Goal: Navigation & Orientation: Find specific page/section

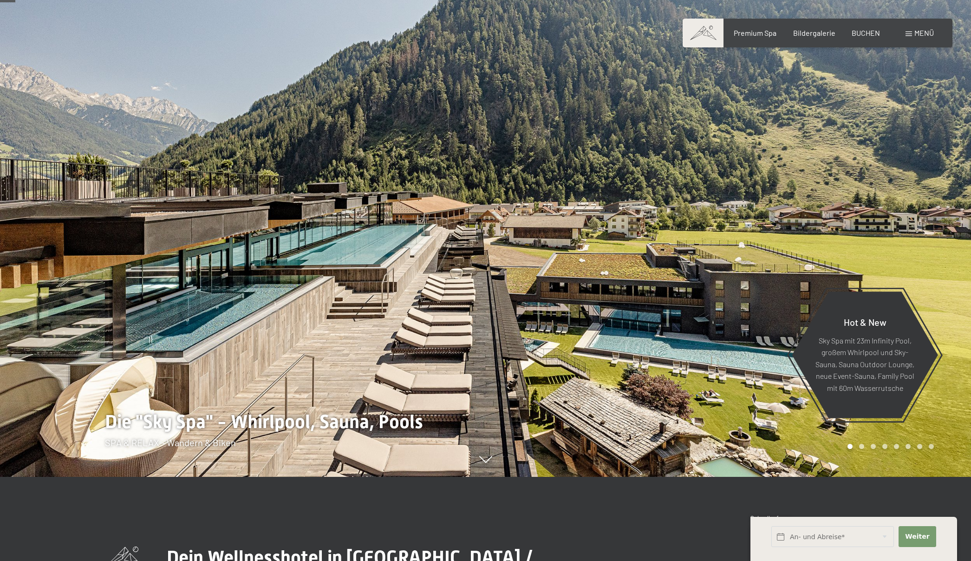
scroll to position [84, 0]
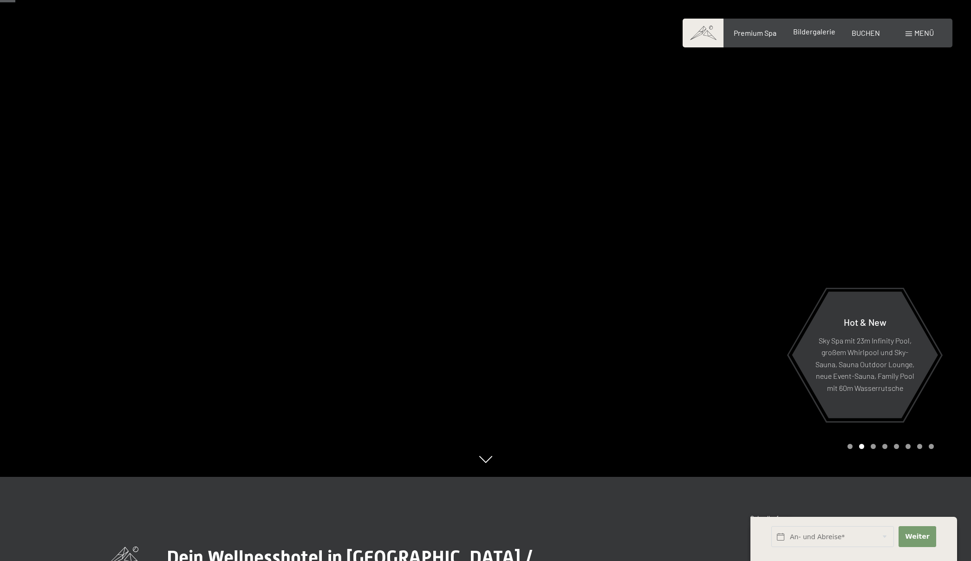
click at [801, 32] on span "Bildergalerie" at bounding box center [814, 31] width 42 height 9
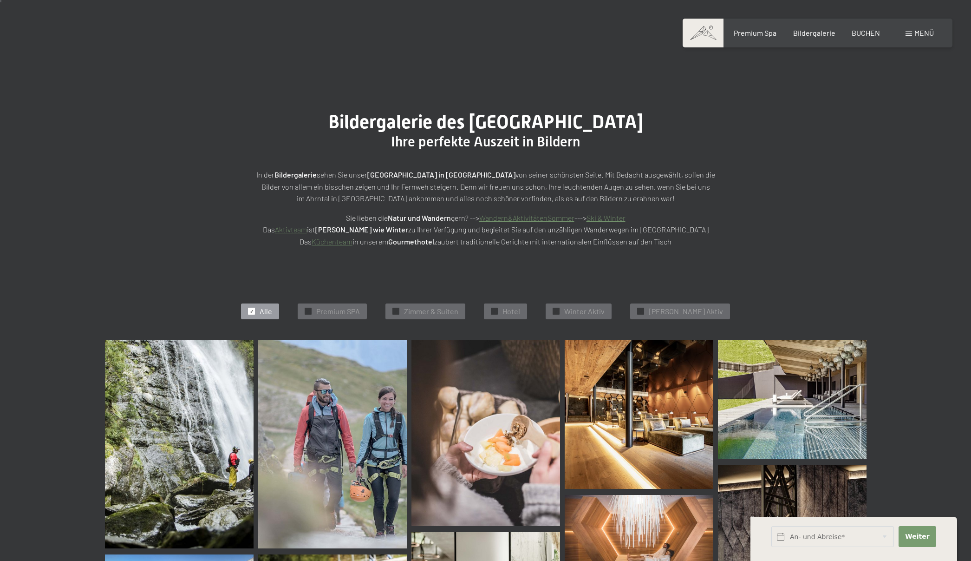
scroll to position [26, 0]
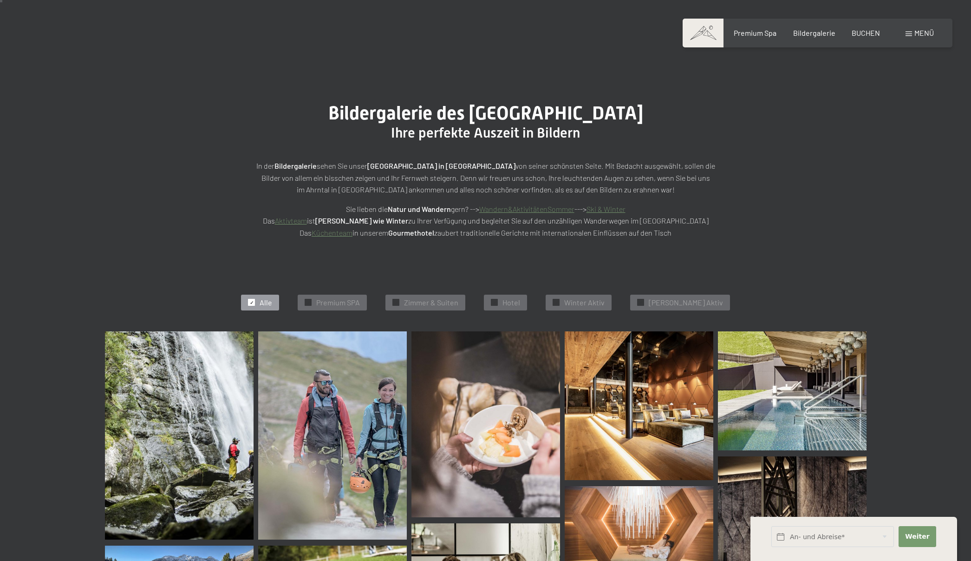
click at [452, 304] on span "Einwilligung Marketing*" at bounding box center [436, 307] width 77 height 9
click at [393, 304] on input "Einwilligung Marketing*" at bounding box center [388, 307] width 9 height 9
checkbox input "false"
click at [398, 301] on span "✓" at bounding box center [396, 302] width 4 height 7
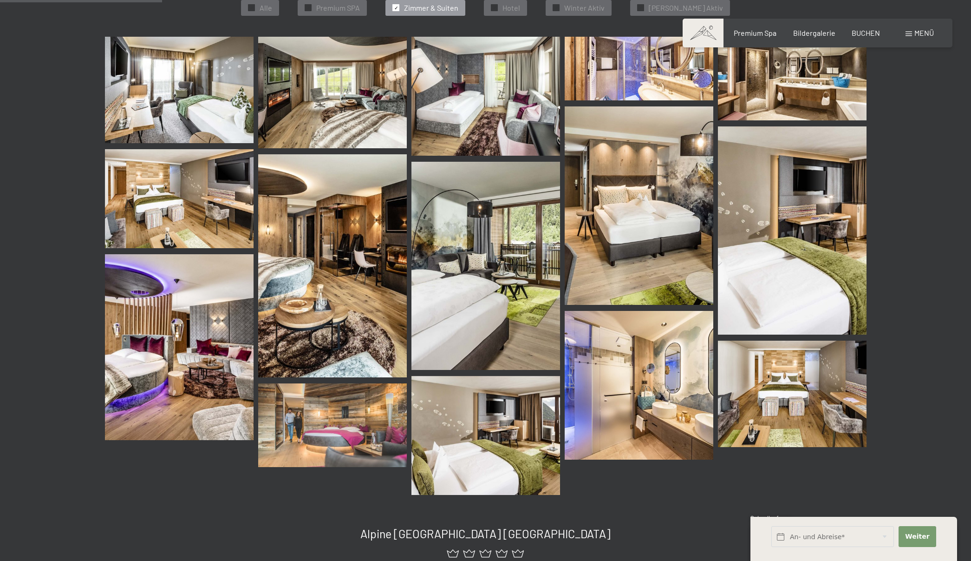
scroll to position [0, 0]
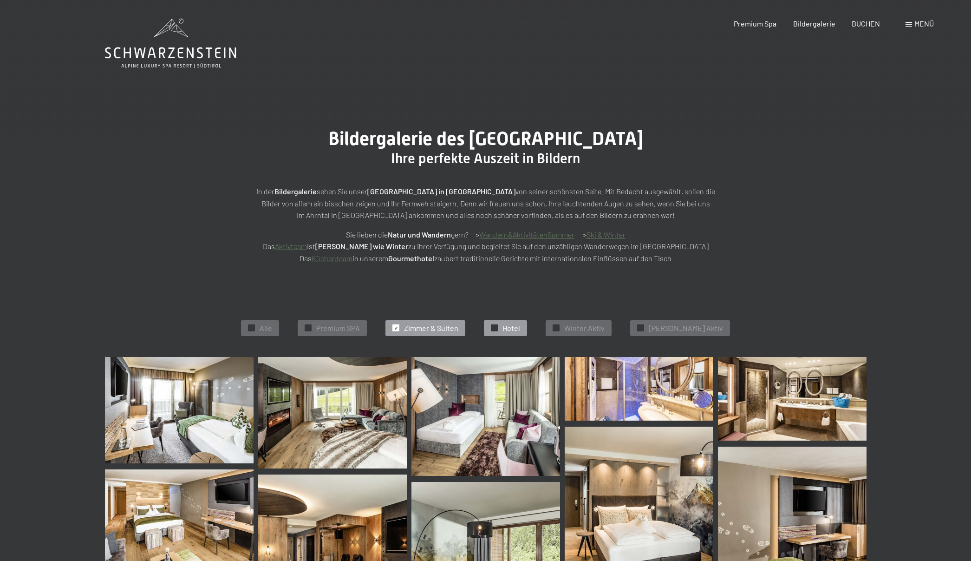
click at [519, 327] on span "Hotel" at bounding box center [512, 328] width 18 height 10
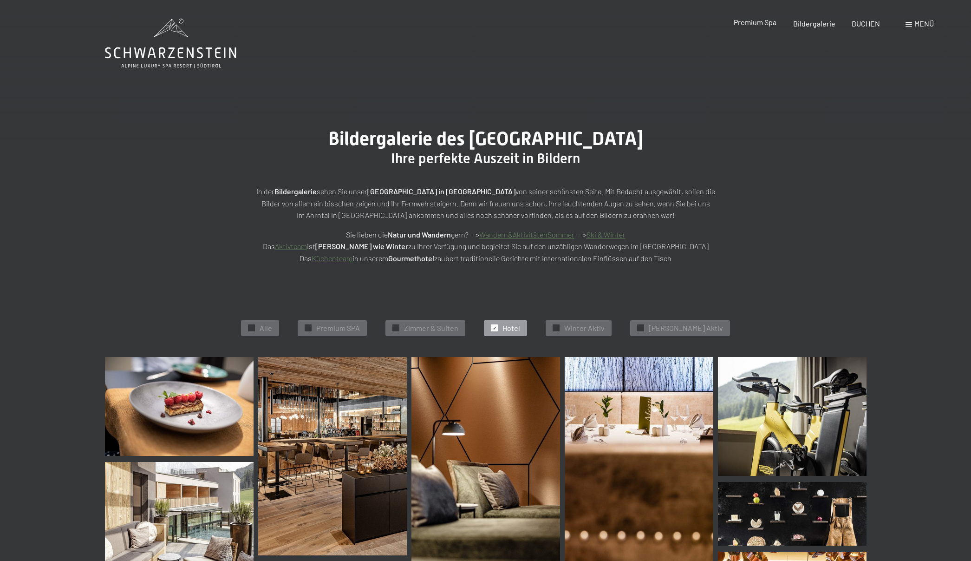
click at [759, 24] on span "Premium Spa" at bounding box center [755, 22] width 43 height 9
